Goal: Task Accomplishment & Management: Manage account settings

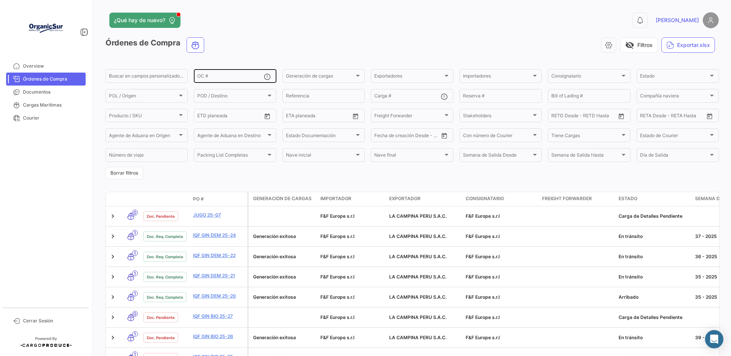
click at [224, 76] on div "OC #" at bounding box center [230, 75] width 66 height 15
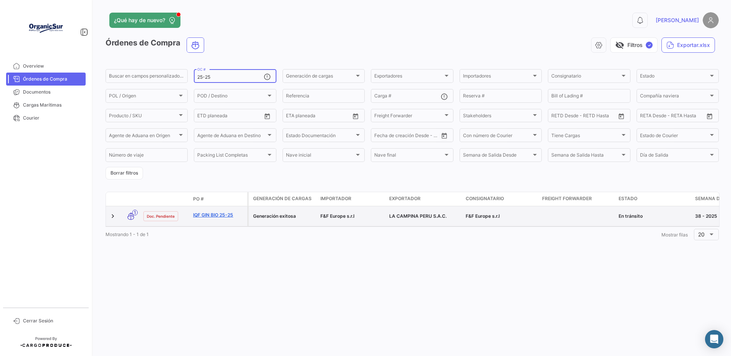
type input "25-25"
click at [195, 217] on link "IQF GIN BIO 25-25" at bounding box center [218, 215] width 51 height 7
click at [206, 219] on link "IQF GIN BIO 25-25" at bounding box center [218, 215] width 51 height 7
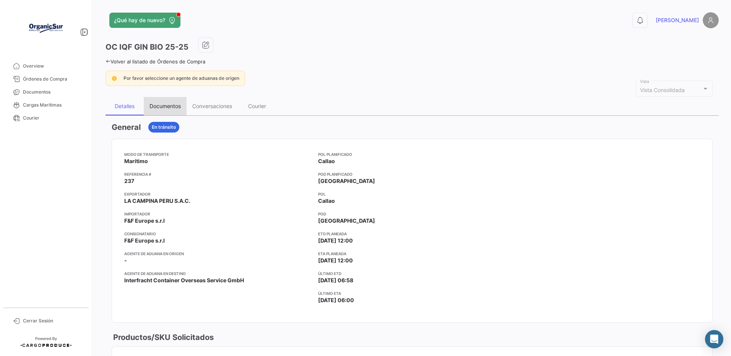
click at [156, 113] on div "Documentos" at bounding box center [165, 106] width 43 height 18
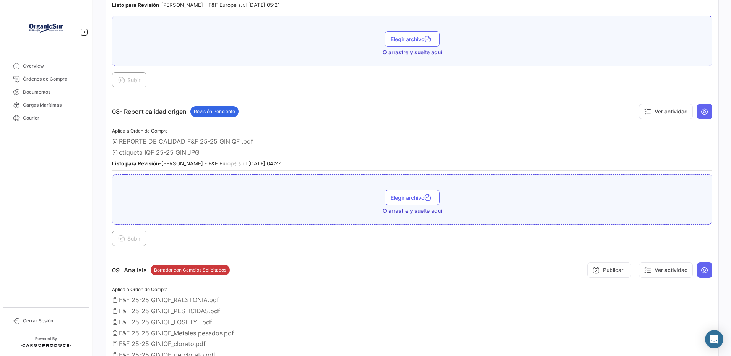
scroll to position [1147, 0]
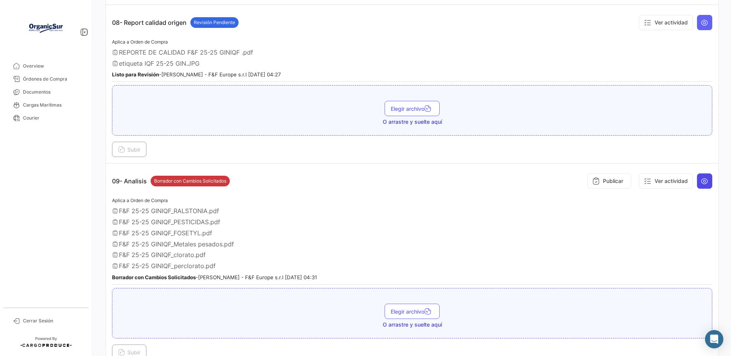
click at [701, 185] on icon at bounding box center [705, 181] width 8 height 8
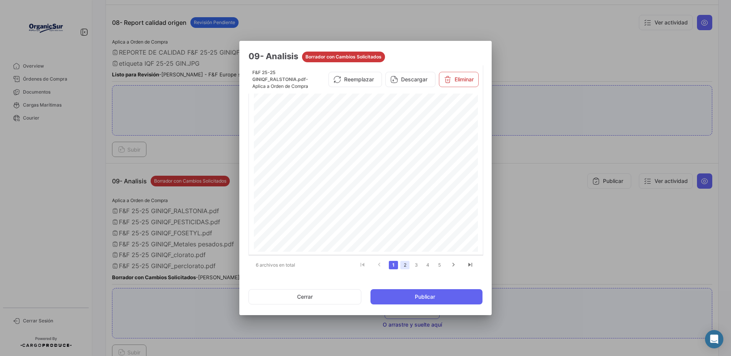
click at [402, 265] on link "2" at bounding box center [404, 265] width 9 height 8
click at [461, 84] on button "Eliminar" at bounding box center [459, 79] width 40 height 15
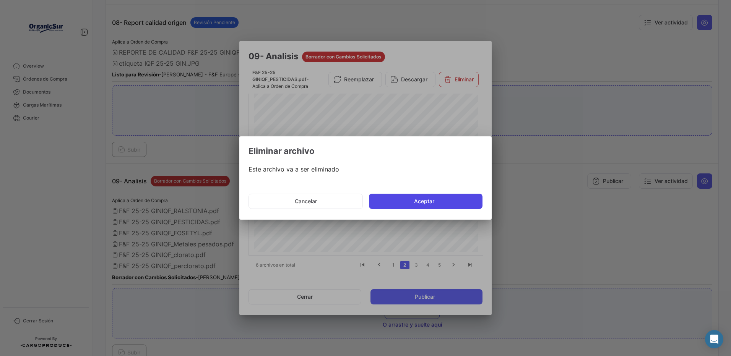
click at [396, 202] on button "Aceptar" at bounding box center [426, 201] width 114 height 15
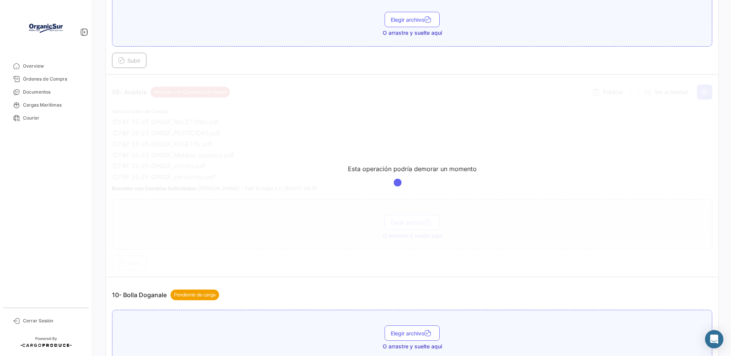
scroll to position [1287, 0]
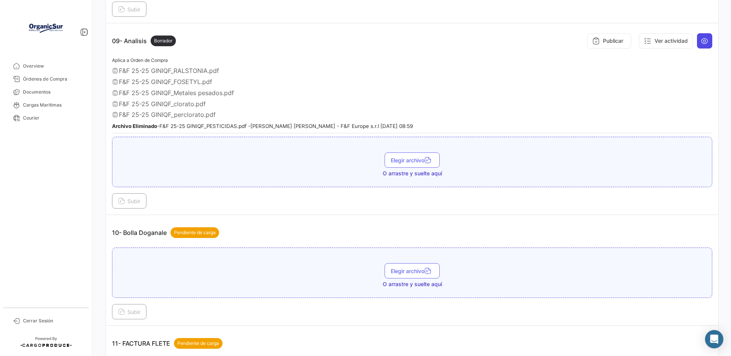
click at [701, 45] on icon at bounding box center [705, 41] width 8 height 8
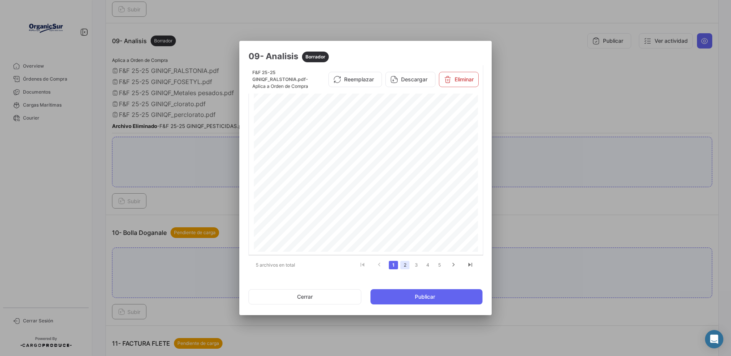
click at [405, 266] on link "2" at bounding box center [404, 265] width 9 height 8
click at [452, 84] on button "Eliminar" at bounding box center [459, 79] width 40 height 15
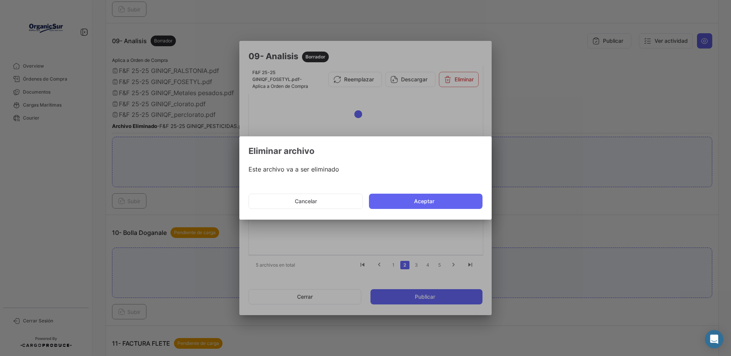
click at [388, 198] on button "Aceptar" at bounding box center [426, 201] width 114 height 15
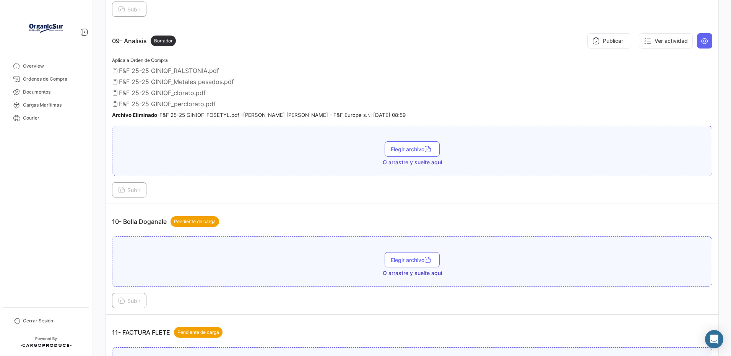
click at [701, 45] on icon at bounding box center [705, 41] width 8 height 8
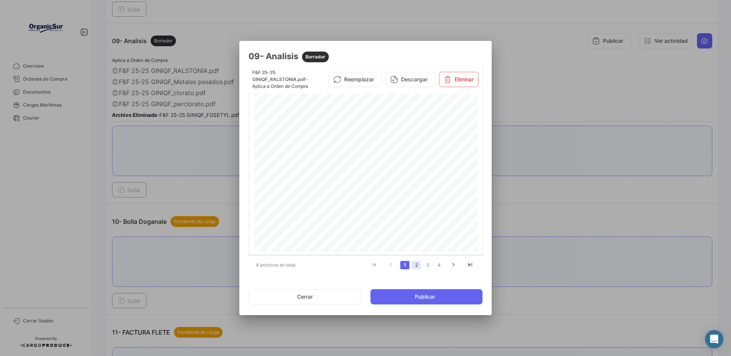
click at [413, 265] on link "2" at bounding box center [416, 265] width 9 height 8
click at [462, 81] on button "Eliminar" at bounding box center [459, 82] width 40 height 15
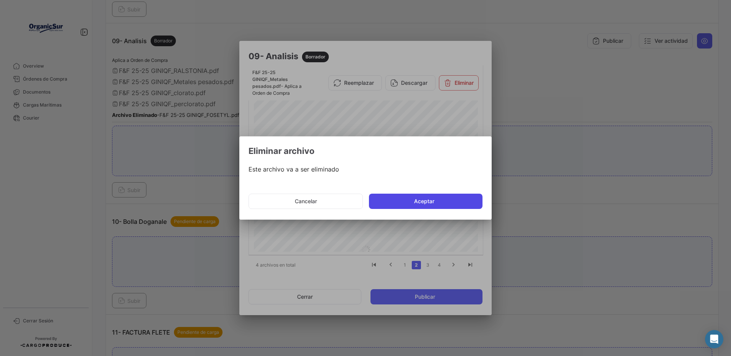
click at [419, 202] on button "Aceptar" at bounding box center [426, 201] width 114 height 15
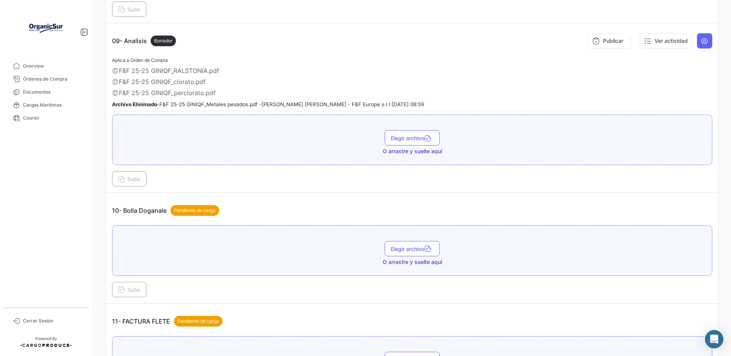
click at [708, 61] on td "09- Analisis Borrador Publicar Ver actividad Aplica a Orden de Compra F&F 25-25…" at bounding box center [412, 108] width 612 height 170
click at [701, 45] on icon at bounding box center [705, 41] width 8 height 8
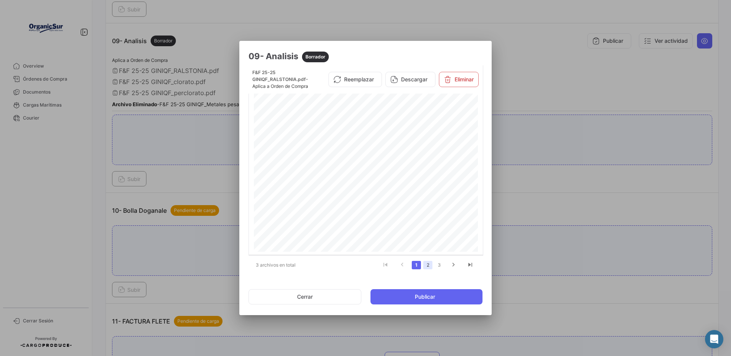
click at [425, 263] on link "2" at bounding box center [427, 265] width 9 height 8
click at [456, 81] on button "Eliminar" at bounding box center [459, 79] width 40 height 15
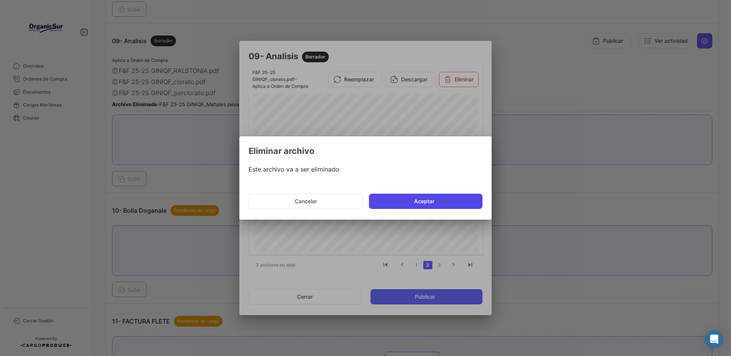
click at [416, 199] on button "Aceptar" at bounding box center [426, 201] width 114 height 15
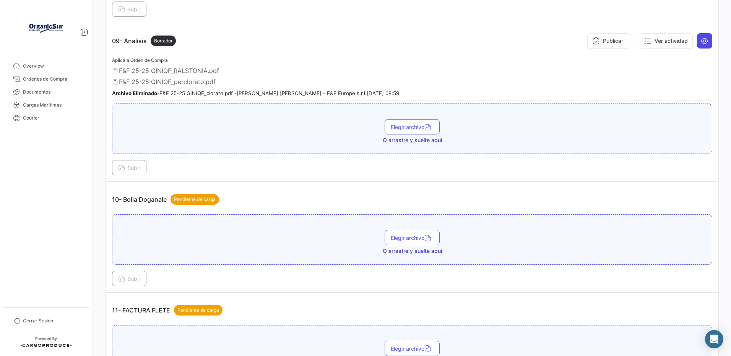
click at [701, 45] on icon at bounding box center [705, 41] width 8 height 8
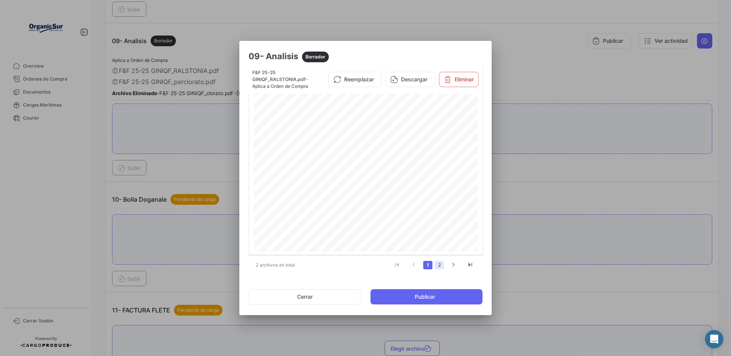
click at [437, 267] on link "2" at bounding box center [439, 265] width 9 height 8
click at [456, 83] on button "Eliminar" at bounding box center [459, 79] width 40 height 15
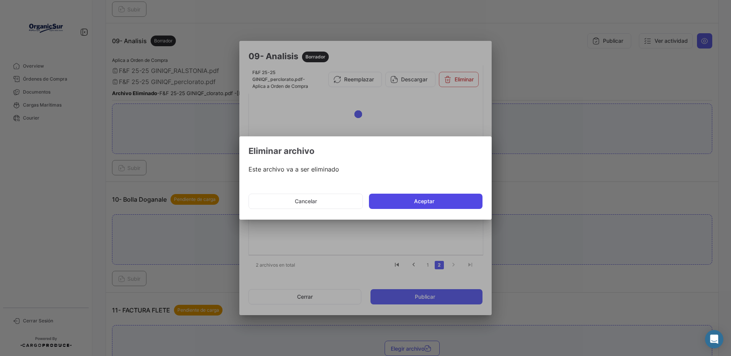
click at [418, 197] on button "Aceptar" at bounding box center [426, 201] width 114 height 15
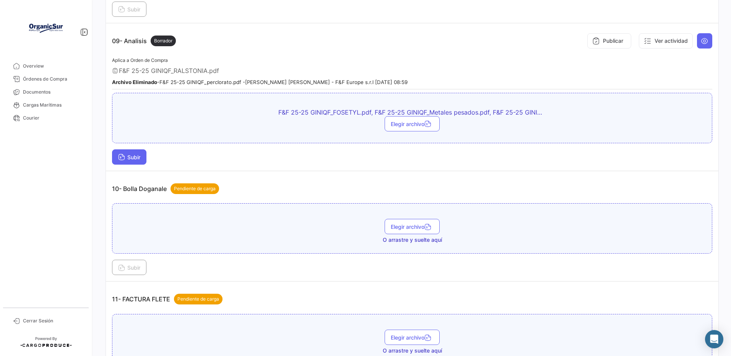
drag, startPoint x: 135, startPoint y: 179, endPoint x: 139, endPoint y: 180, distance: 3.8
click at [139, 161] on span "Subir" at bounding box center [129, 157] width 22 height 6
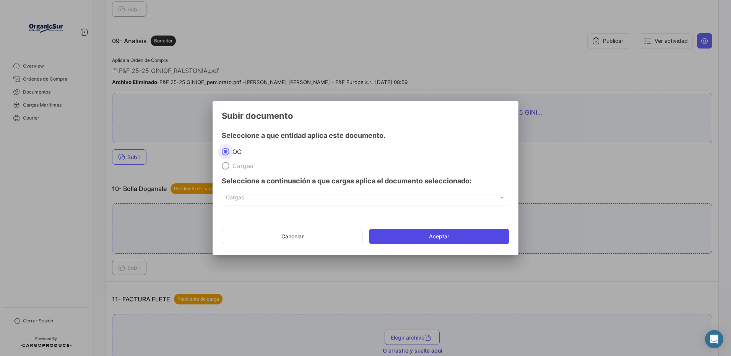
click at [400, 235] on button "Aceptar" at bounding box center [439, 236] width 140 height 15
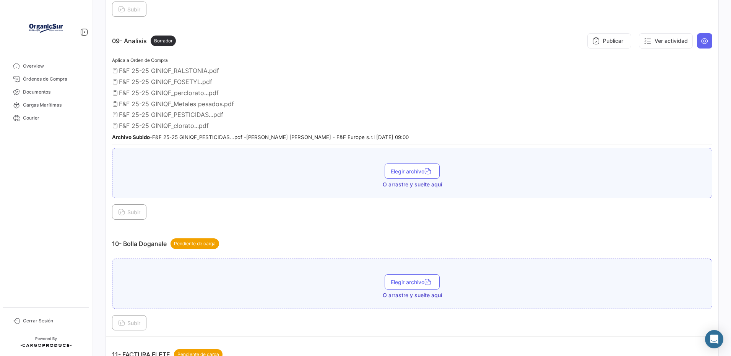
scroll to position [1223, 0]
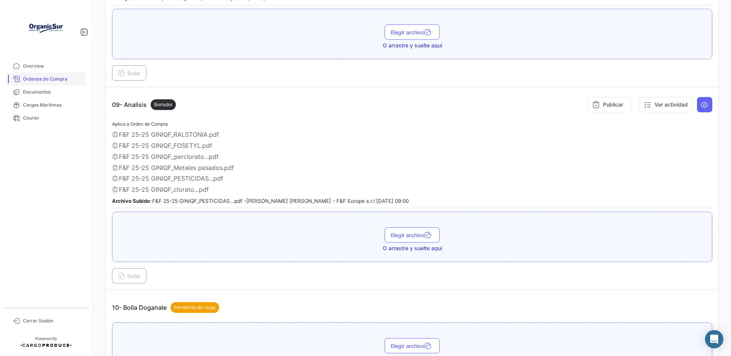
click at [62, 78] on span "Órdenes de Compra" at bounding box center [53, 79] width 60 height 7
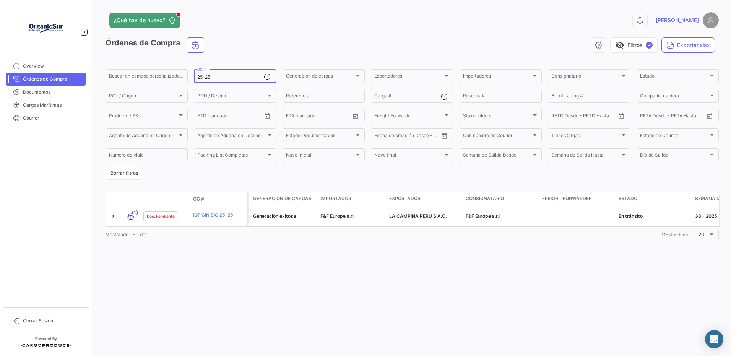
click at [226, 79] on input "25-25" at bounding box center [230, 77] width 66 height 5
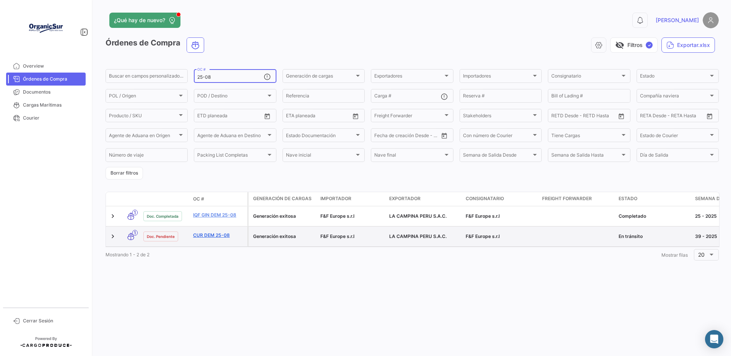
type input "25-08"
click at [212, 237] on link "CUR DEM 25-08" at bounding box center [218, 235] width 51 height 7
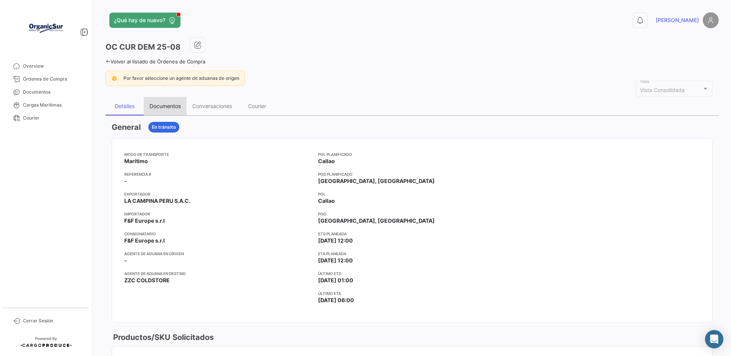
click at [174, 107] on div "Documentos" at bounding box center [164, 106] width 31 height 6
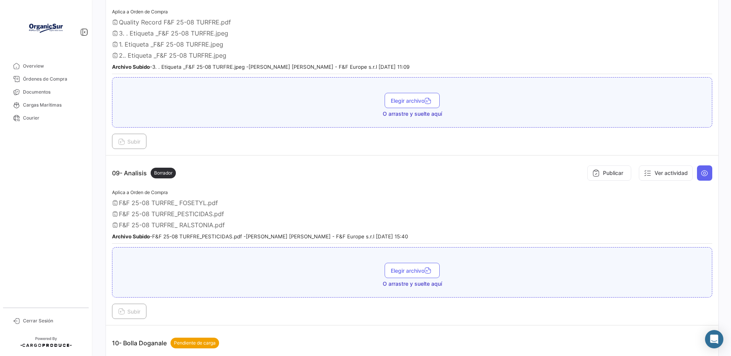
scroll to position [1108, 0]
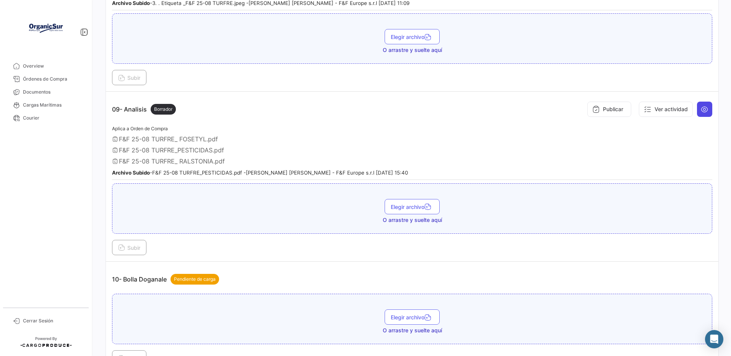
click at [701, 113] on icon at bounding box center [705, 109] width 8 height 8
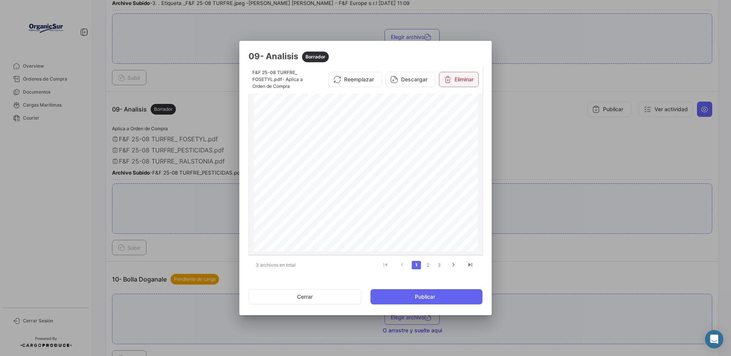
click at [456, 76] on button "Eliminar" at bounding box center [459, 79] width 40 height 15
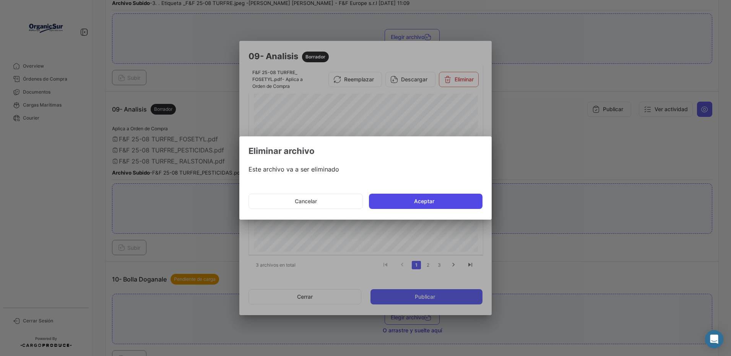
click at [421, 196] on button "Aceptar" at bounding box center [426, 201] width 114 height 15
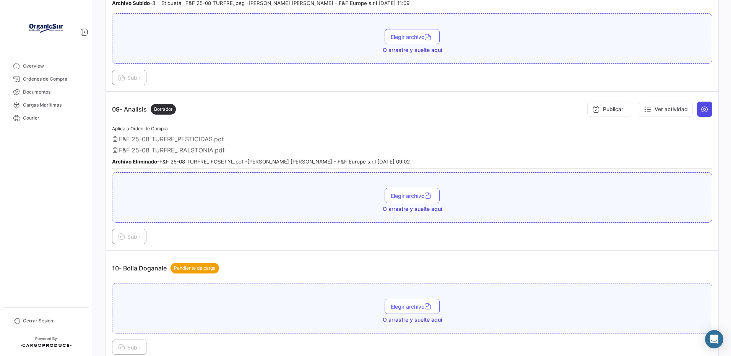
click at [700, 117] on button at bounding box center [704, 109] width 15 height 15
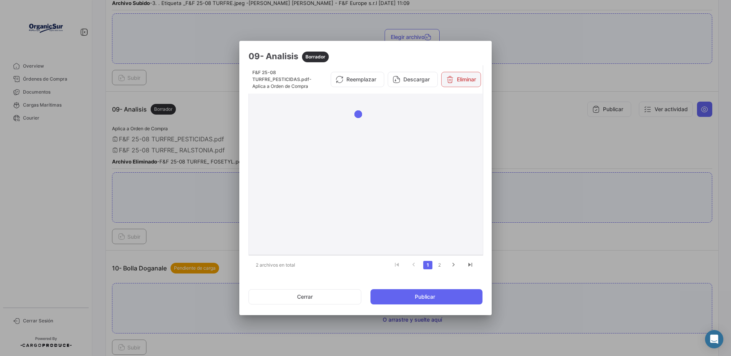
click at [465, 85] on button "Eliminar" at bounding box center [461, 79] width 40 height 15
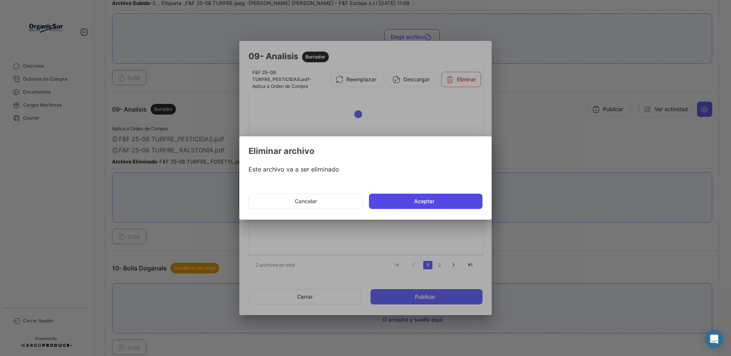
click at [427, 196] on button "Aceptar" at bounding box center [426, 201] width 114 height 15
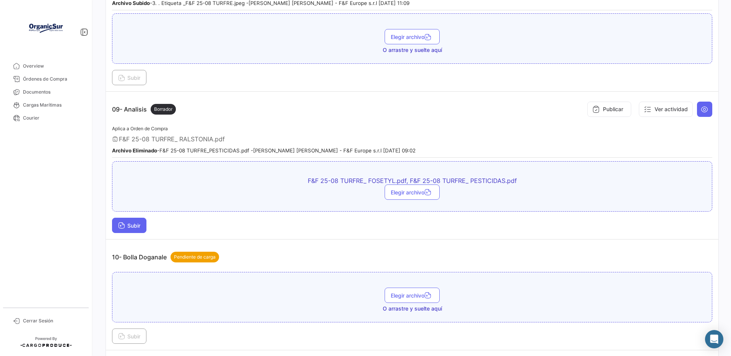
click at [135, 229] on span "Subir" at bounding box center [129, 225] width 22 height 6
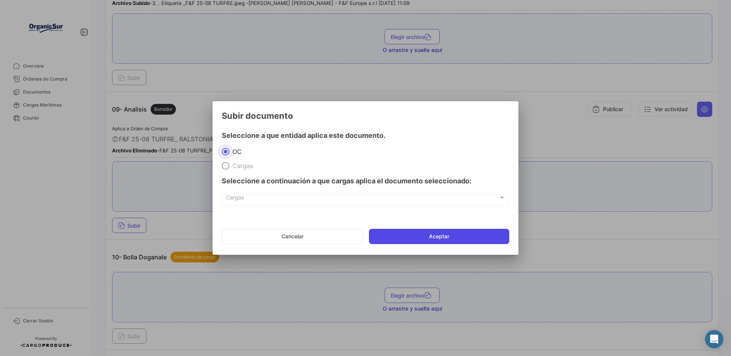
click at [389, 237] on button "Aceptar" at bounding box center [439, 236] width 140 height 15
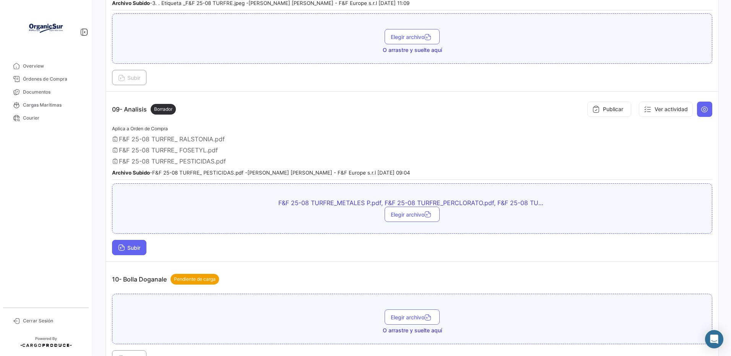
click at [135, 251] on span "Subir" at bounding box center [129, 248] width 22 height 6
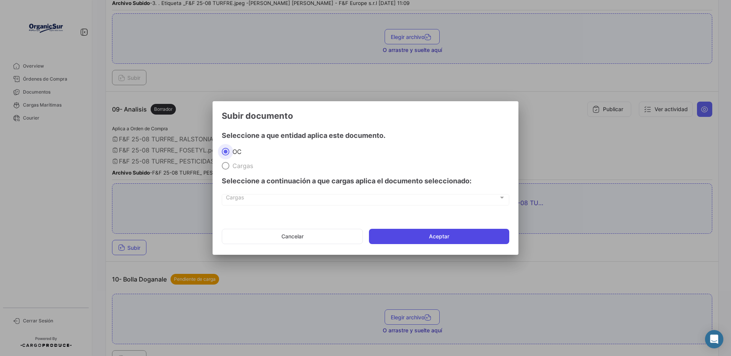
click at [397, 237] on button "Aceptar" at bounding box center [439, 236] width 140 height 15
